Goal: Transaction & Acquisition: Subscribe to service/newsletter

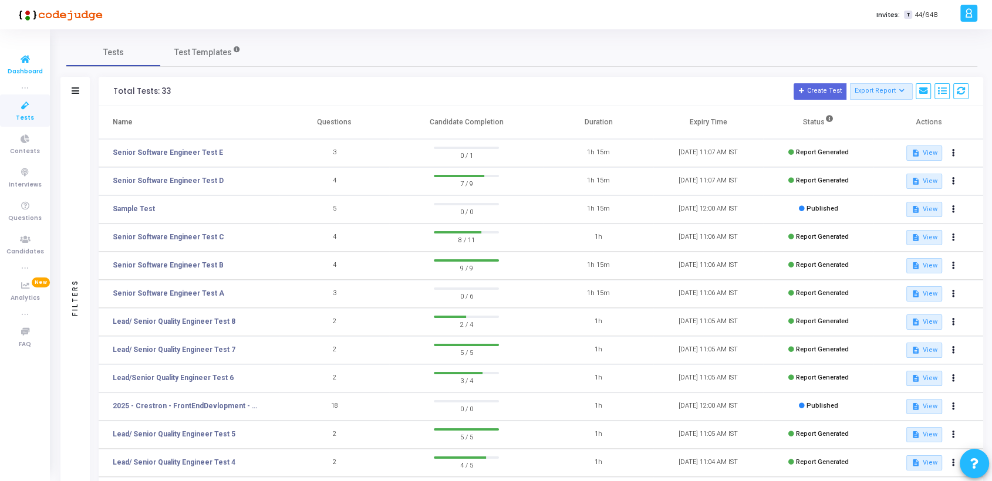
click at [20, 63] on icon at bounding box center [25, 59] width 25 height 15
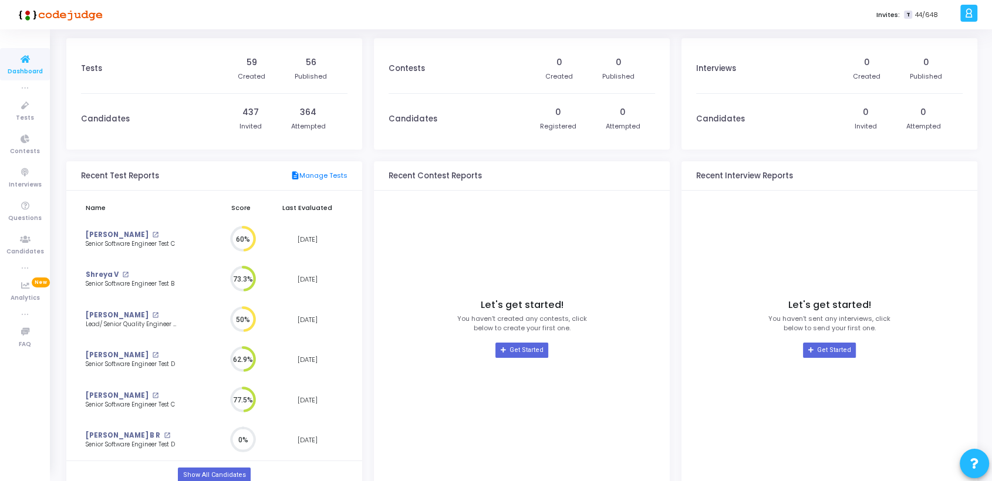
click at [970, 12] on icon at bounding box center [968, 12] width 9 height 13
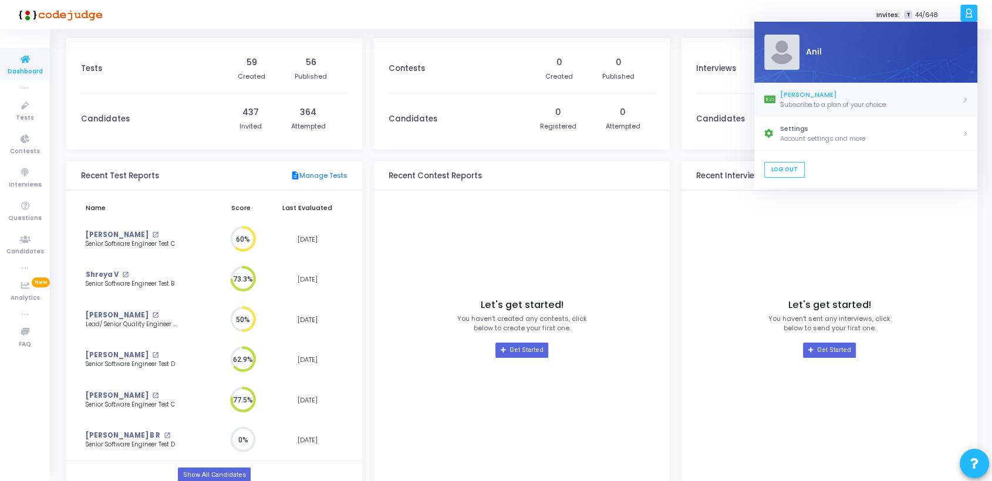
click at [807, 100] on div "Subscribe to a plan of your choice" at bounding box center [871, 105] width 183 height 10
